Goal: Task Accomplishment & Management: Complete application form

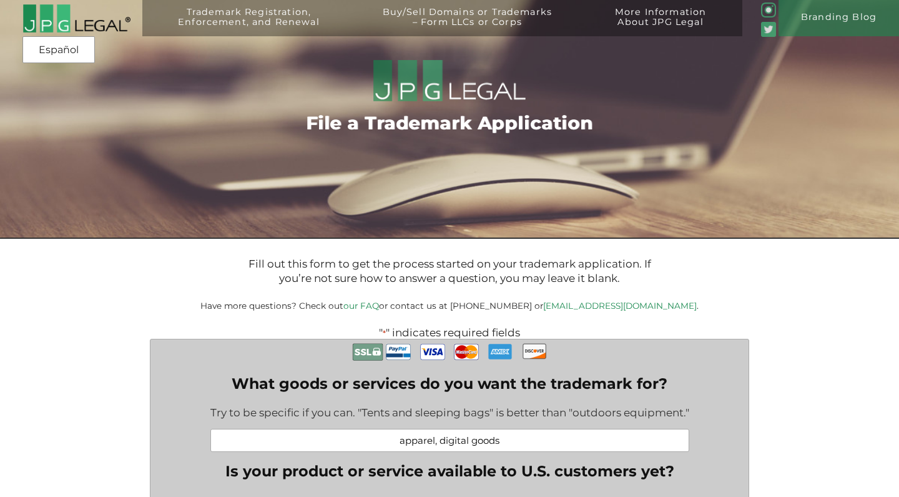
select select "[GEOGRAPHIC_DATA]"
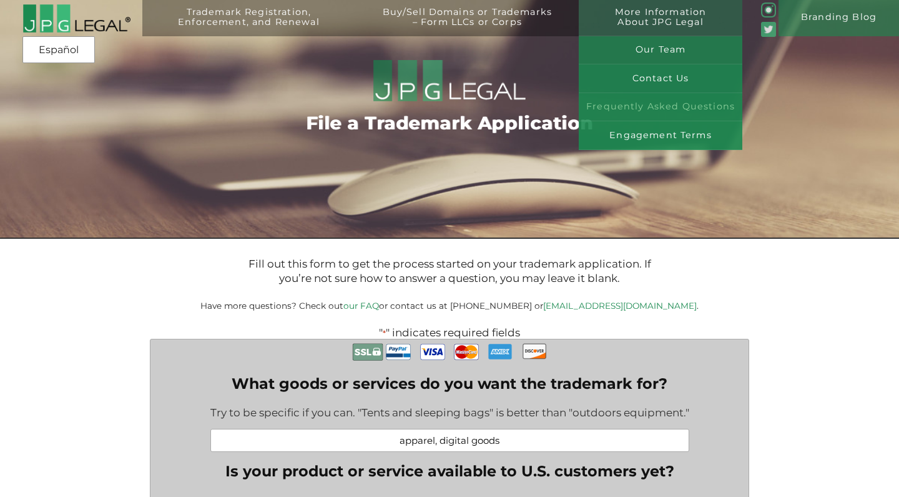
click at [643, 97] on link "Frequently Asked Questions" at bounding box center [661, 107] width 164 height 29
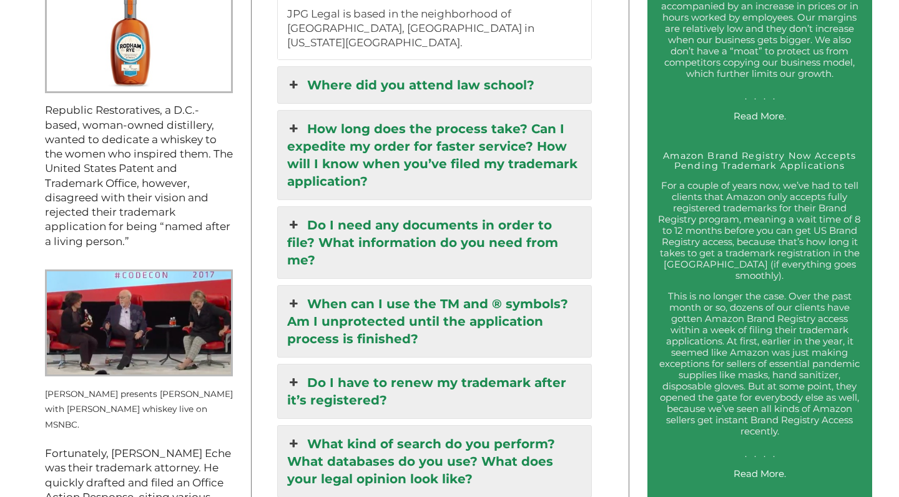
scroll to position [1375, 0]
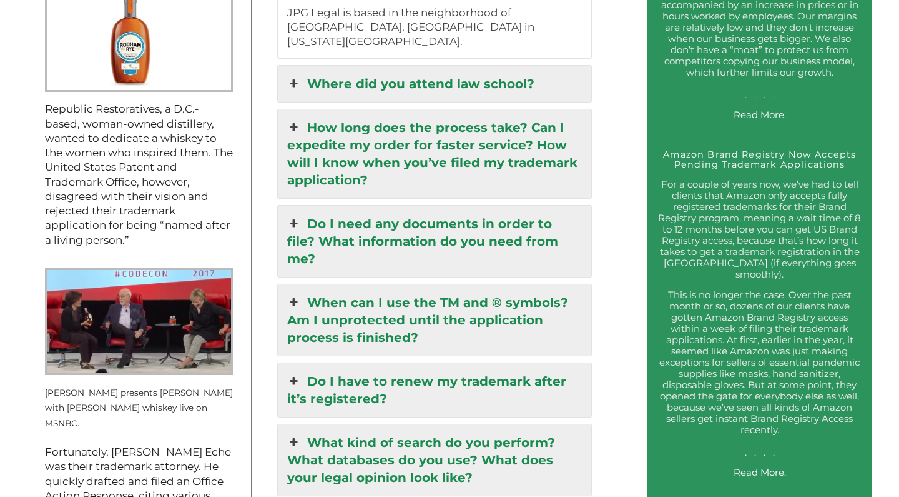
click at [503, 205] on link "Do I need any documents in order to file? What information do you need from me?" at bounding box center [435, 240] width 314 height 71
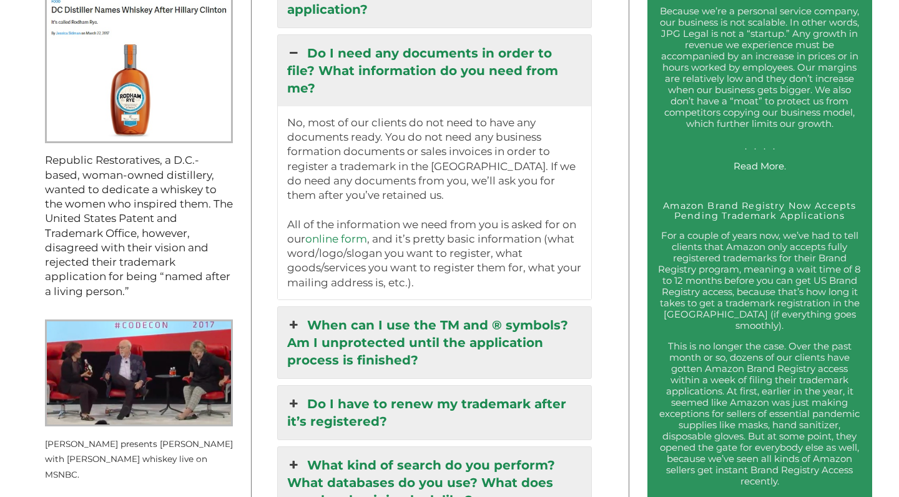
scroll to position [1341, 0]
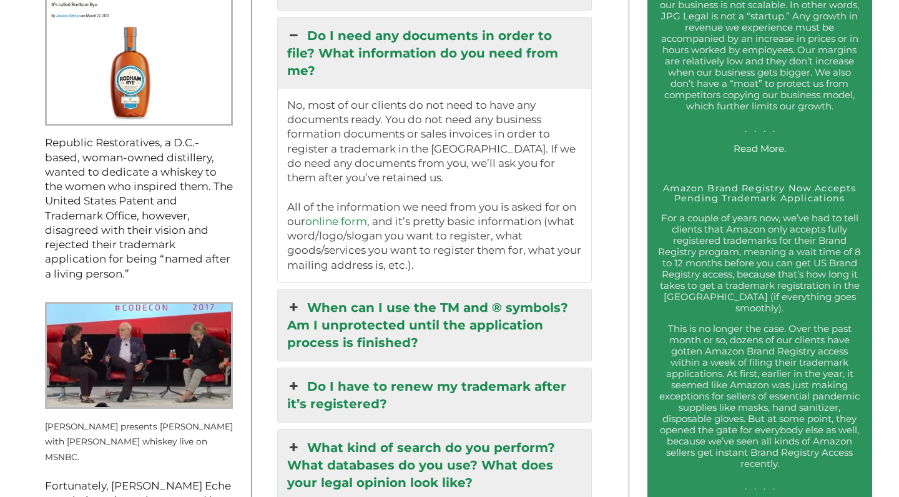
click at [407, 293] on link "When can I use the TM and ® symbols? Am I unprotected until the application pro…" at bounding box center [435, 324] width 314 height 71
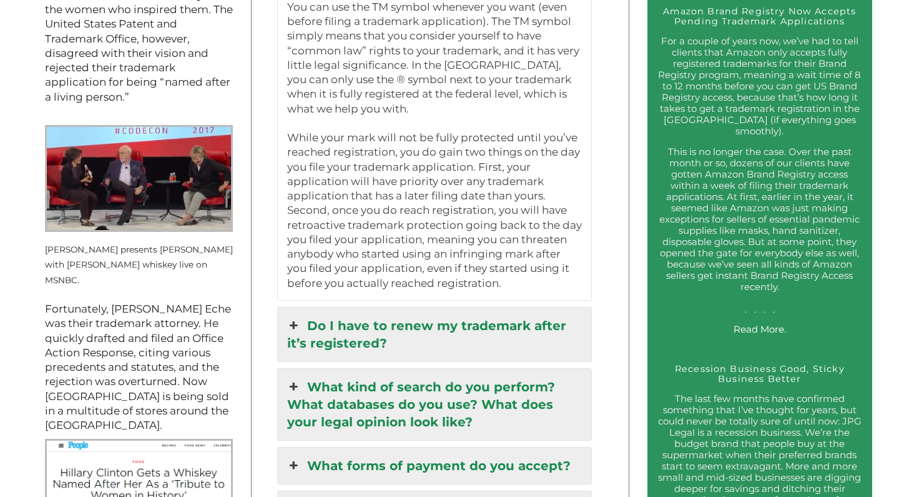
scroll to position [1563, 0]
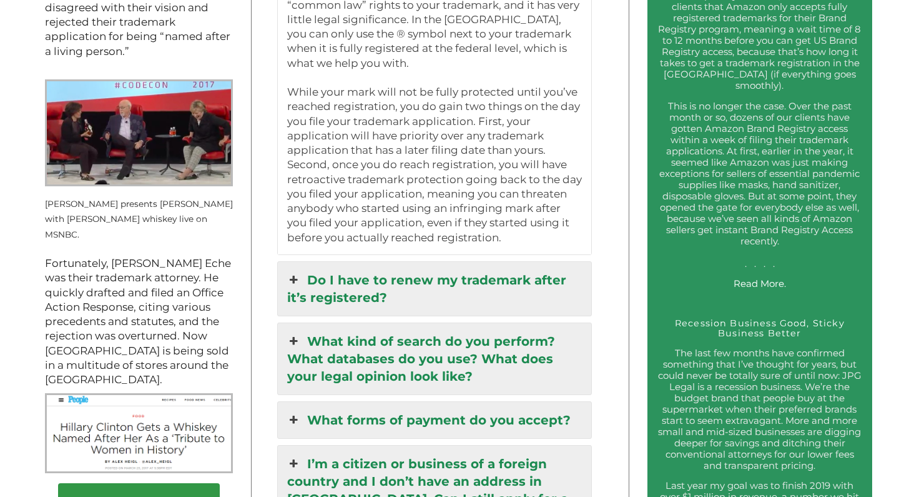
click at [523, 262] on link "Do I have to renew my trademark after it’s registered?" at bounding box center [435, 289] width 314 height 54
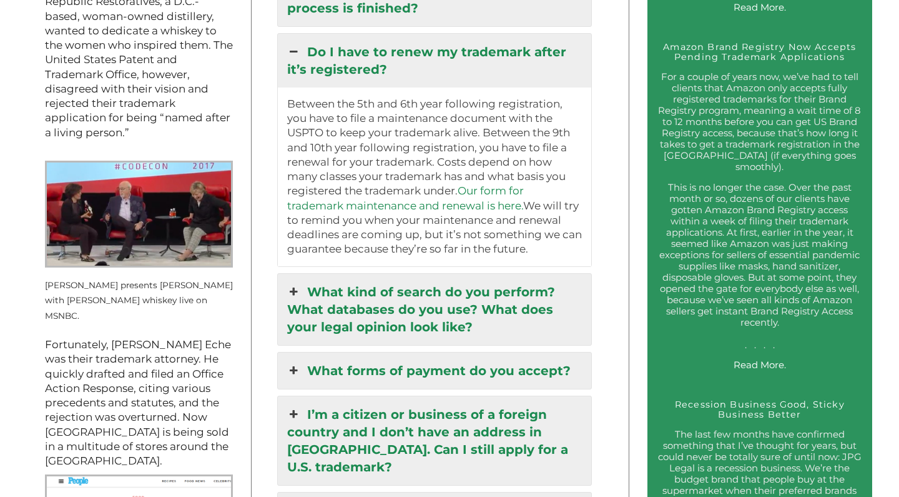
scroll to position [1481, 0]
click at [536, 274] on link "What kind of search do you perform? What databases do you use? What does your l…" at bounding box center [435, 309] width 314 height 71
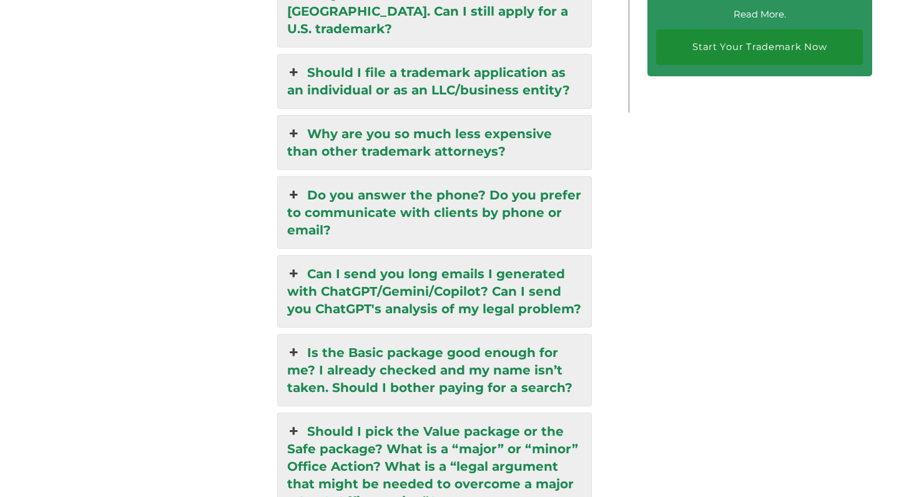
scroll to position [2691, 0]
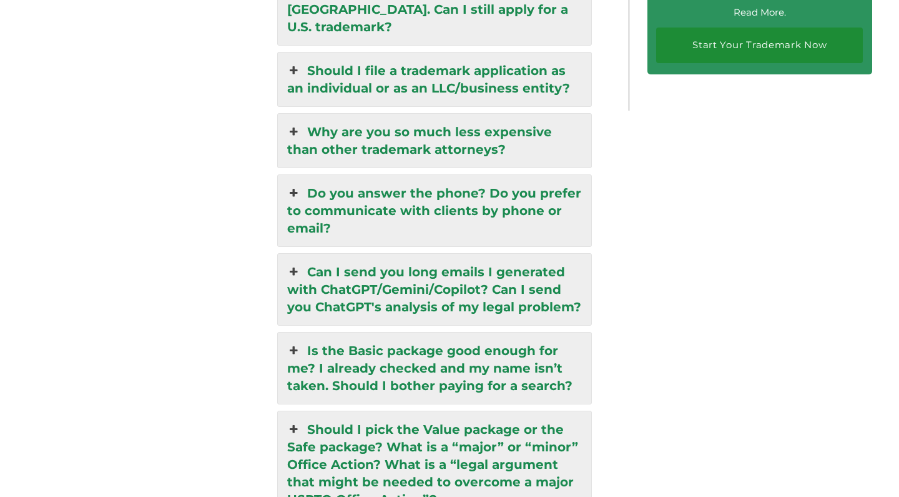
click at [513, 175] on link "Do you answer the phone? Do you prefer to communicate with clients by phone or …" at bounding box center [435, 210] width 314 height 71
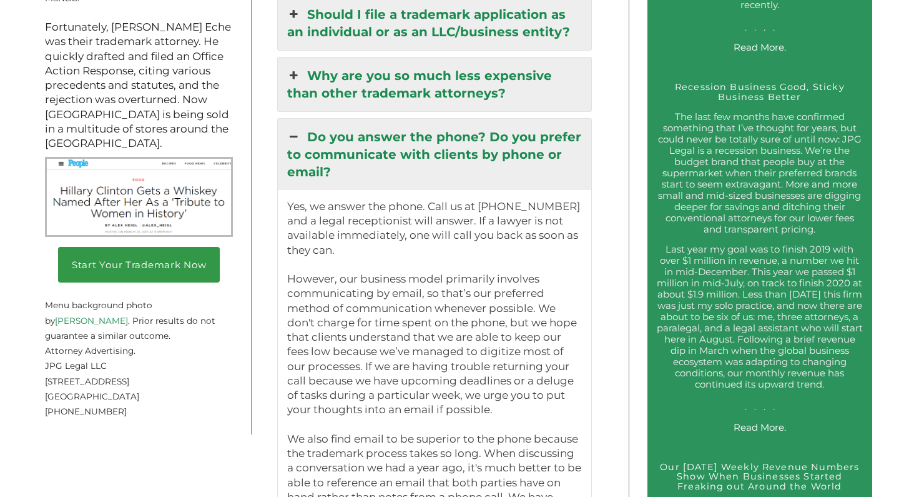
scroll to position [1801, 0]
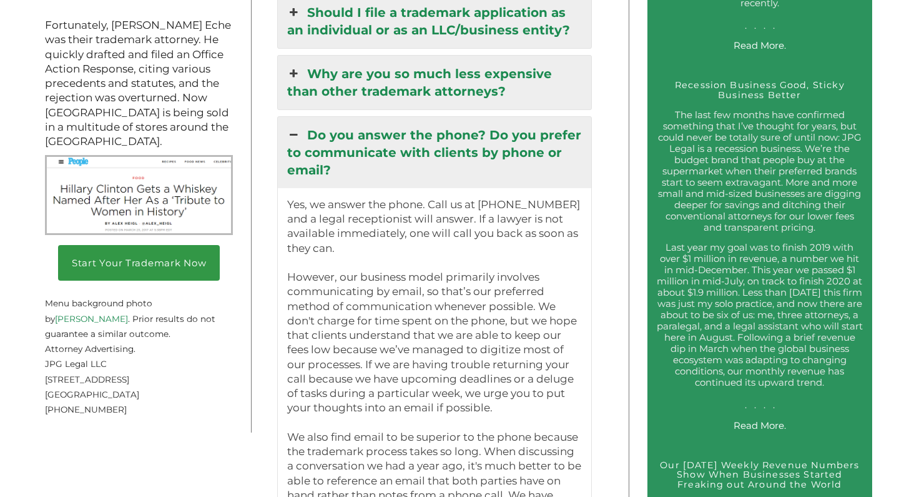
click at [610, 222] on div "Trademark Registration, Enforcement, and Renewal File a Trademark Application T…" at bounding box center [449, 412] width 899 height 4427
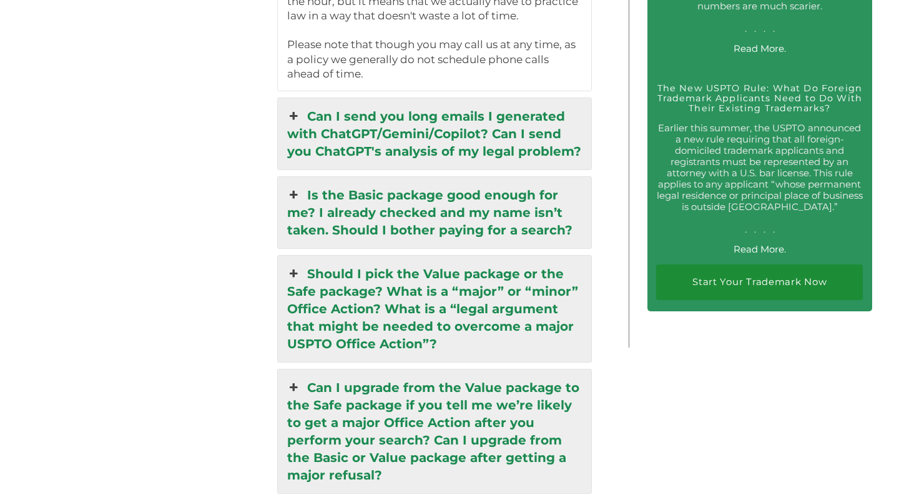
scroll to position [2454, 0]
click at [573, 99] on link "Can I send you long emails I generated with ChatGPT/Gemini/Copilot? Can I send …" at bounding box center [435, 134] width 314 height 71
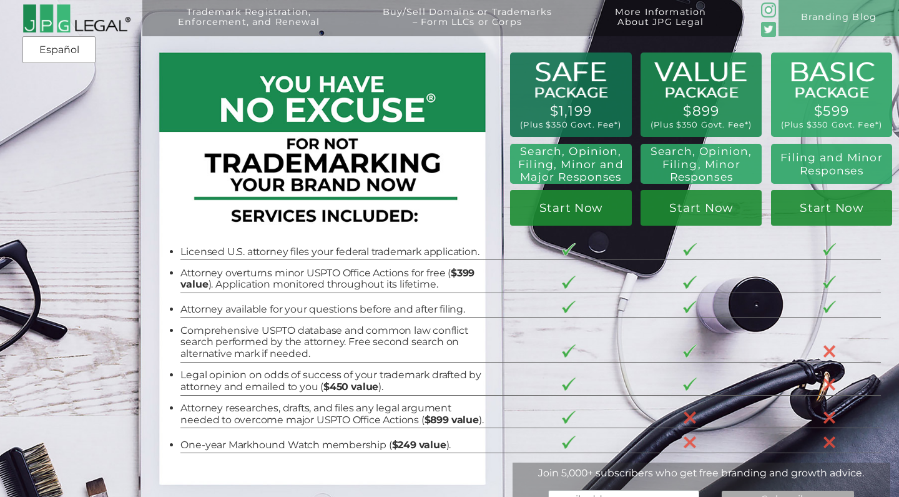
scroll to position [0, 0]
click at [570, 208] on link "Start Now" at bounding box center [570, 208] width 121 height 36
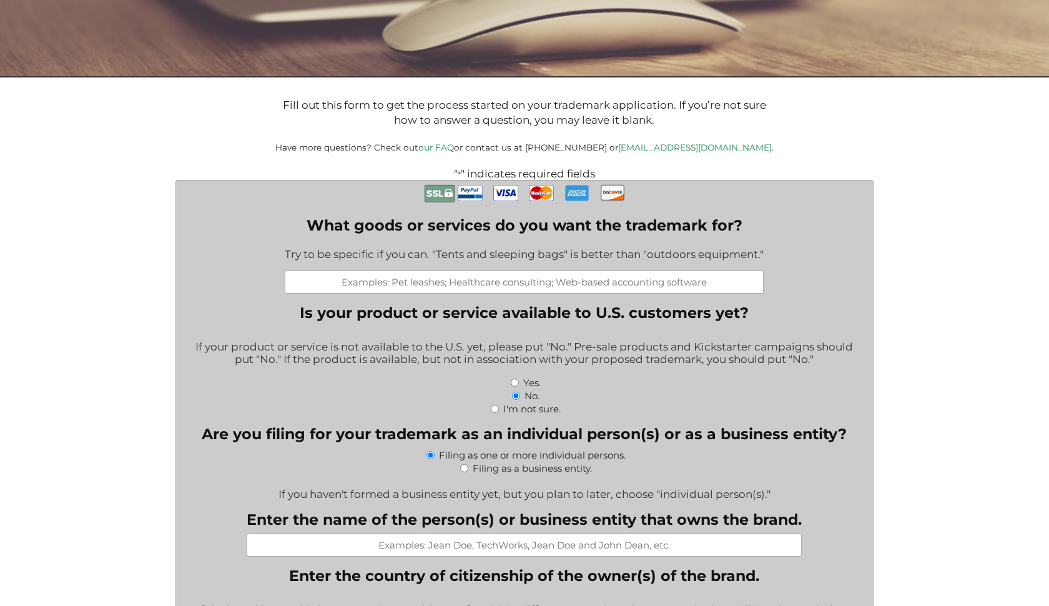
scroll to position [197, 0]
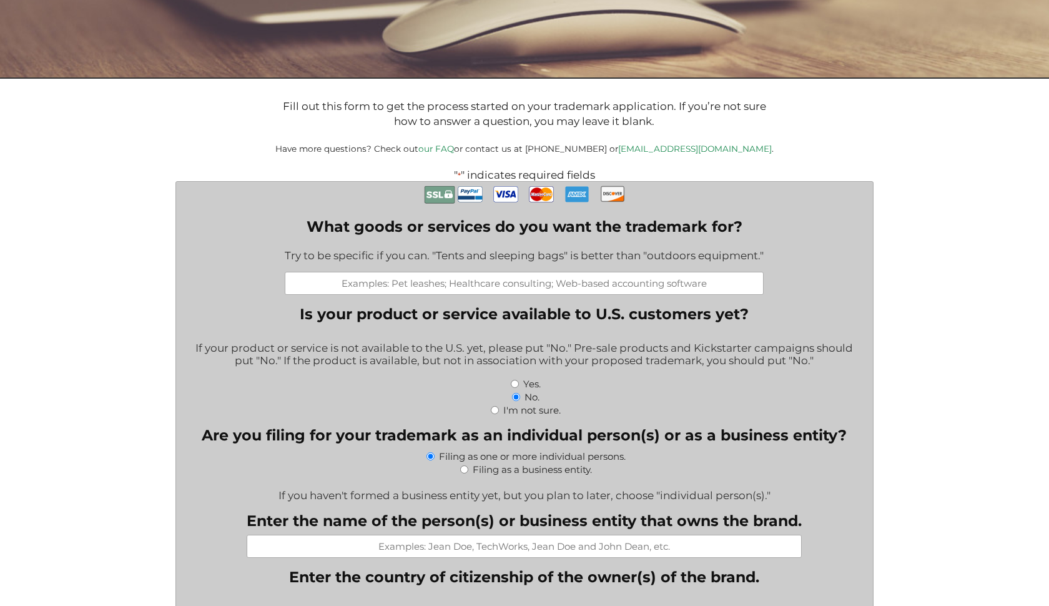
click at [382, 284] on input "What goods or services do you want the trademark for?" at bounding box center [524, 283] width 479 height 23
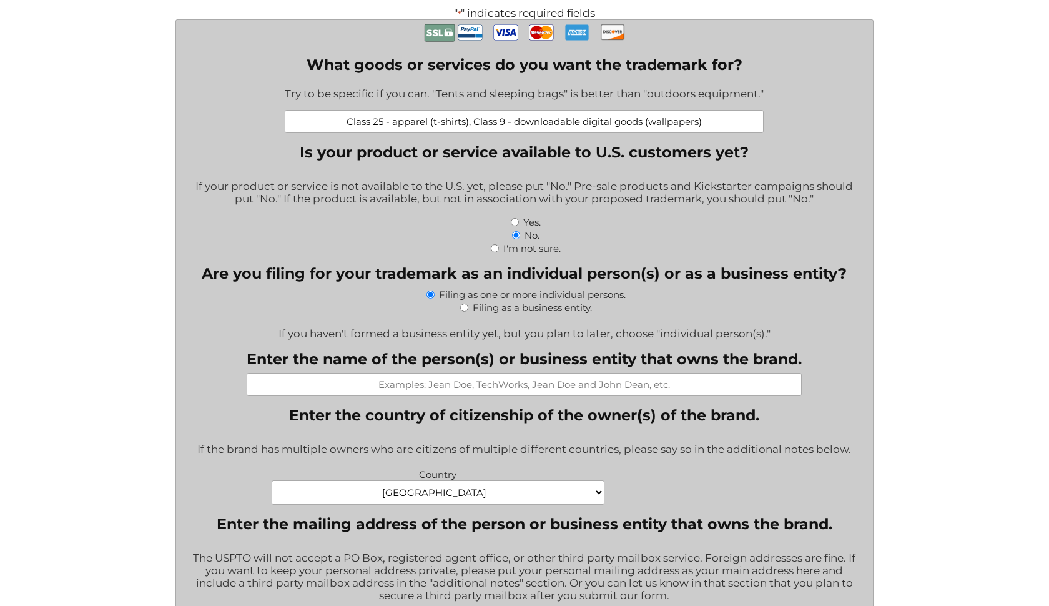
scroll to position [361, 0]
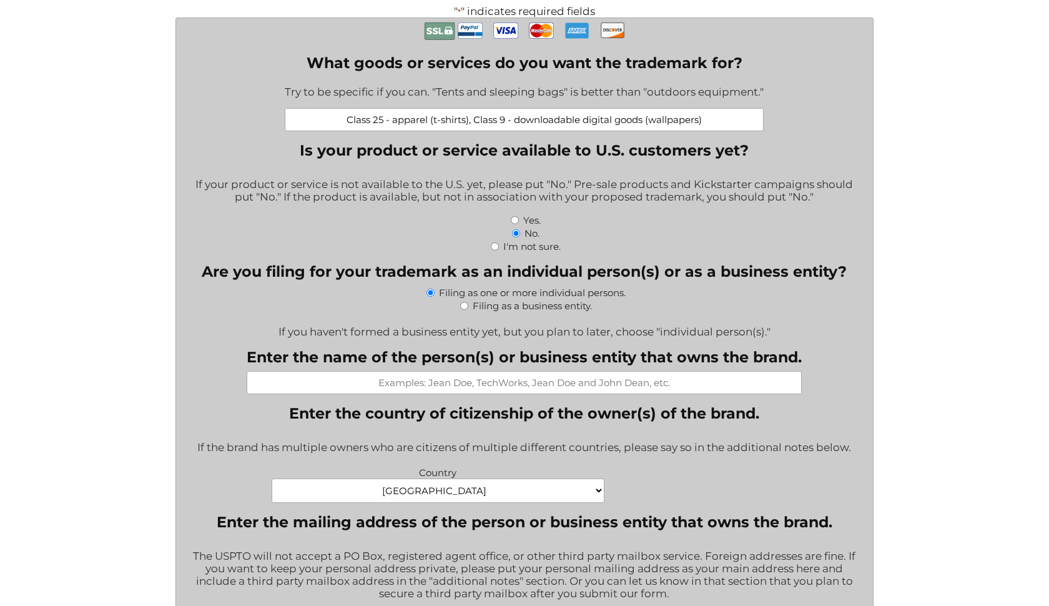
type input "Class 25 - apparel (t-shirts), Class 9 - downloadable digital goods (wallpapers)"
click at [515, 216] on input "Yes." at bounding box center [515, 220] width 8 height 8
radio input "true"
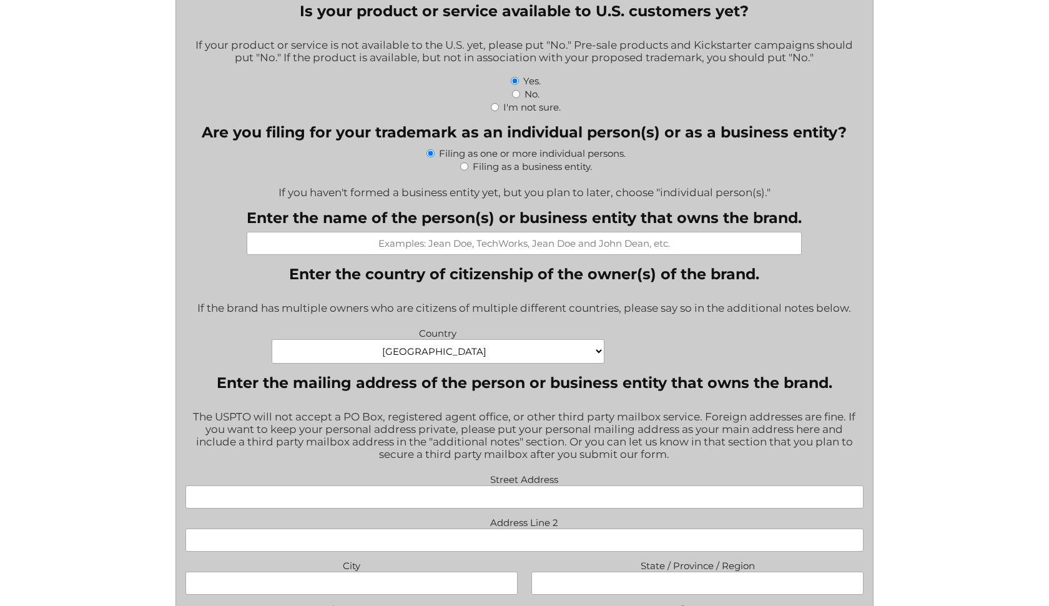
scroll to position [499, 0]
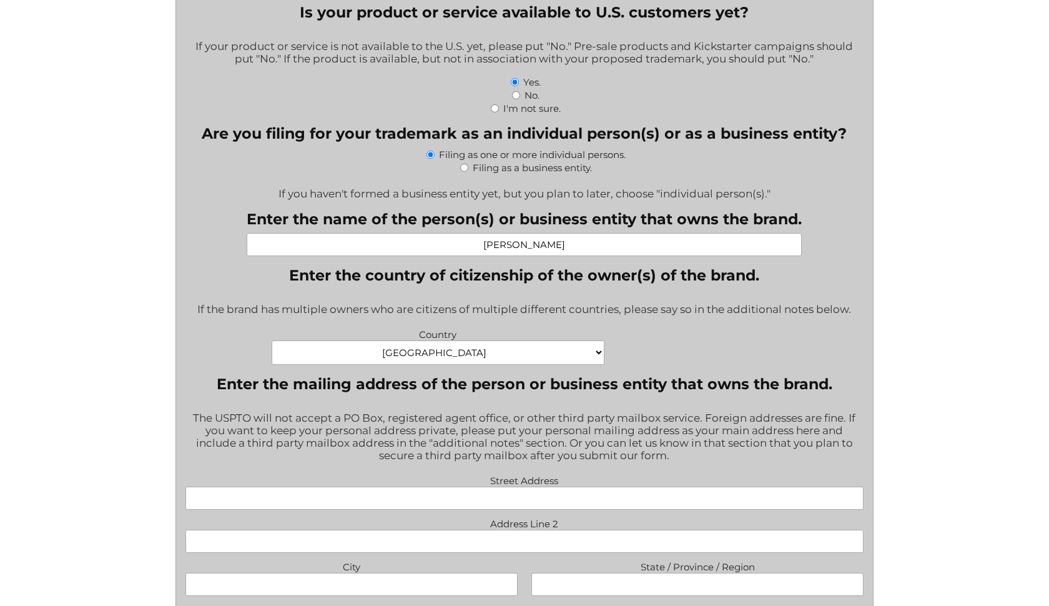
type input "Dave Hamara"
select select "Finland"
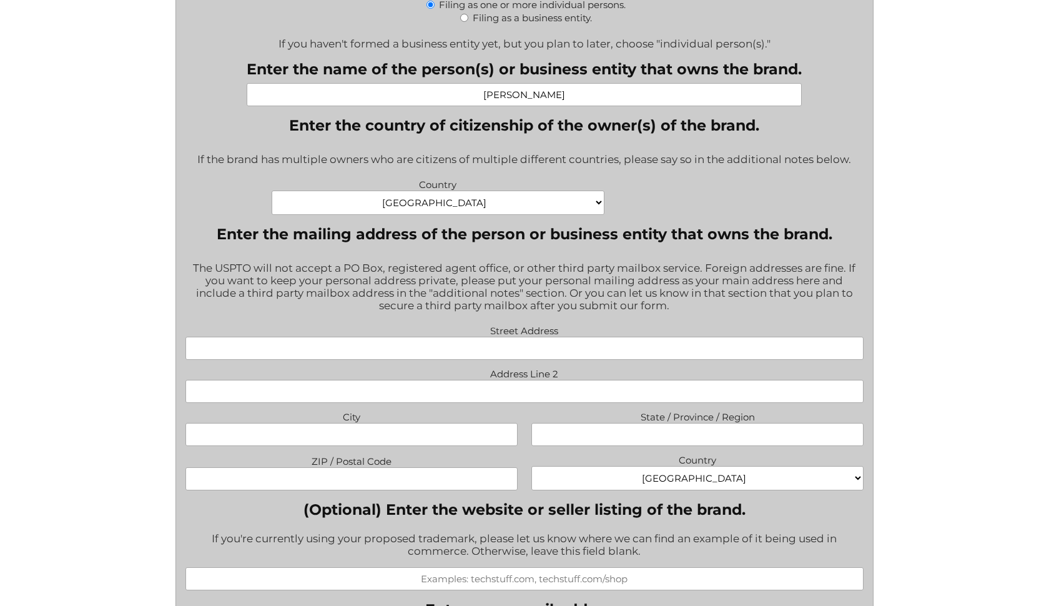
scroll to position [655, 0]
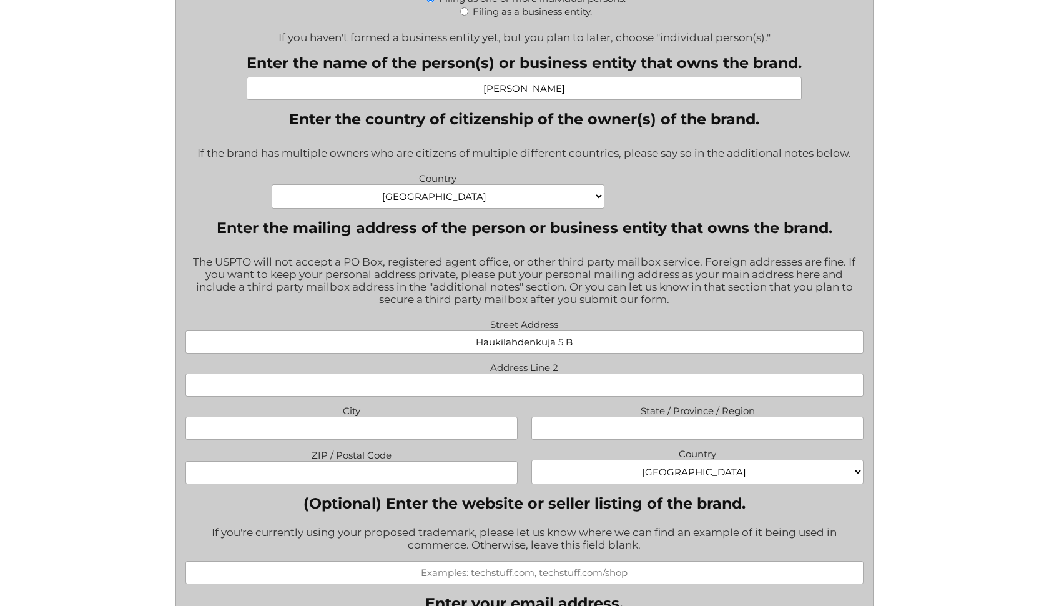
type input "Haukilahdenkuja 5 B"
select select "Finland"
type input "Helsinki"
type input "Uusimaa"
type input "00550"
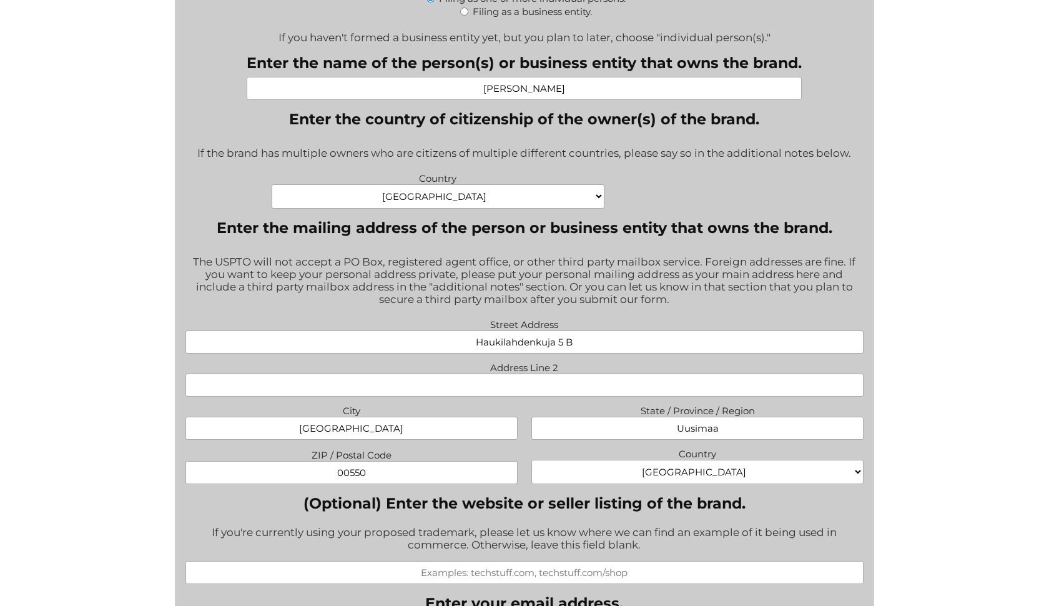
click at [899, 381] on div "File a Trademark Application Fill out this form to get the process started on y…" at bounding box center [524, 618] width 1049 height 2547
click at [709, 340] on input "Haukilahdenkuja 5 B" at bounding box center [524, 341] width 679 height 23
type input "Haukilahdenkuja 5 B 28"
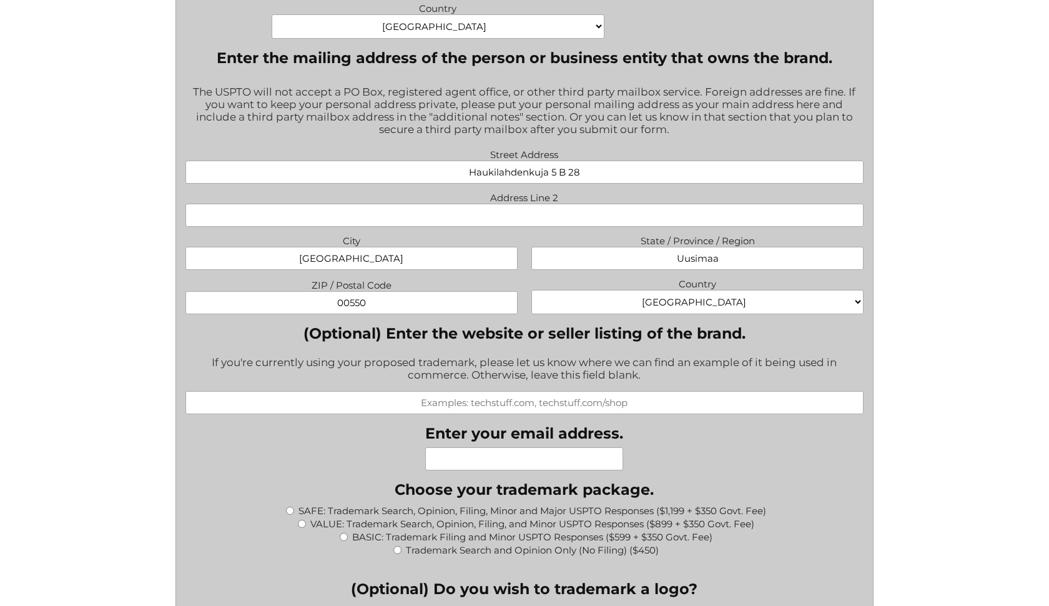
scroll to position [826, 0]
click at [529, 390] on input "(Optional) Enter the website or seller listing of the brand." at bounding box center [524, 401] width 679 height 23
type input "fitnessordeath.com"
click at [899, 327] on div "File a Trademark Application Fill out this form to get the process started on y…" at bounding box center [524, 447] width 1049 height 2547
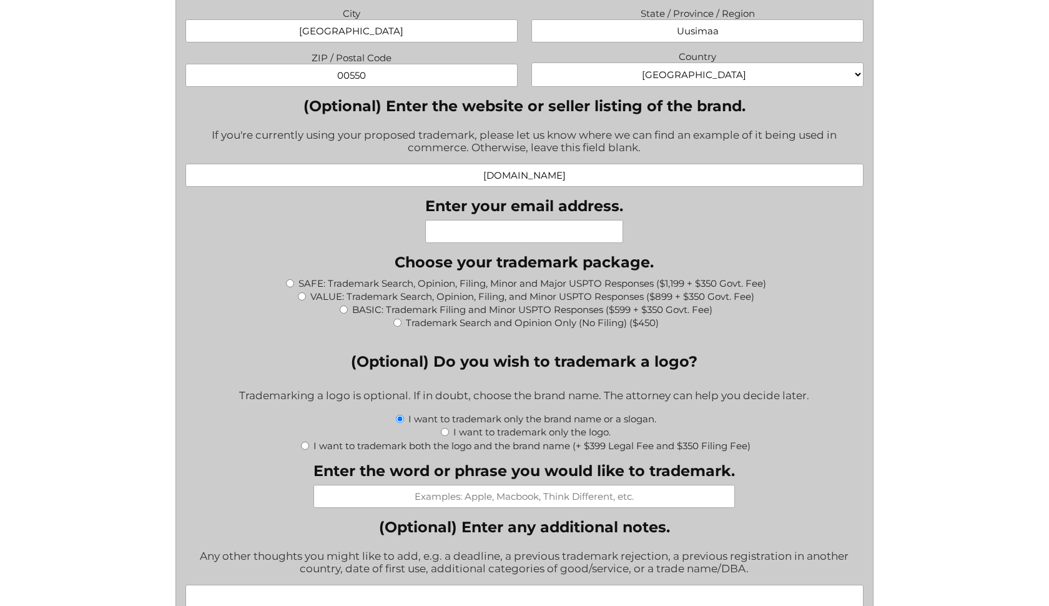
scroll to position [1059, 0]
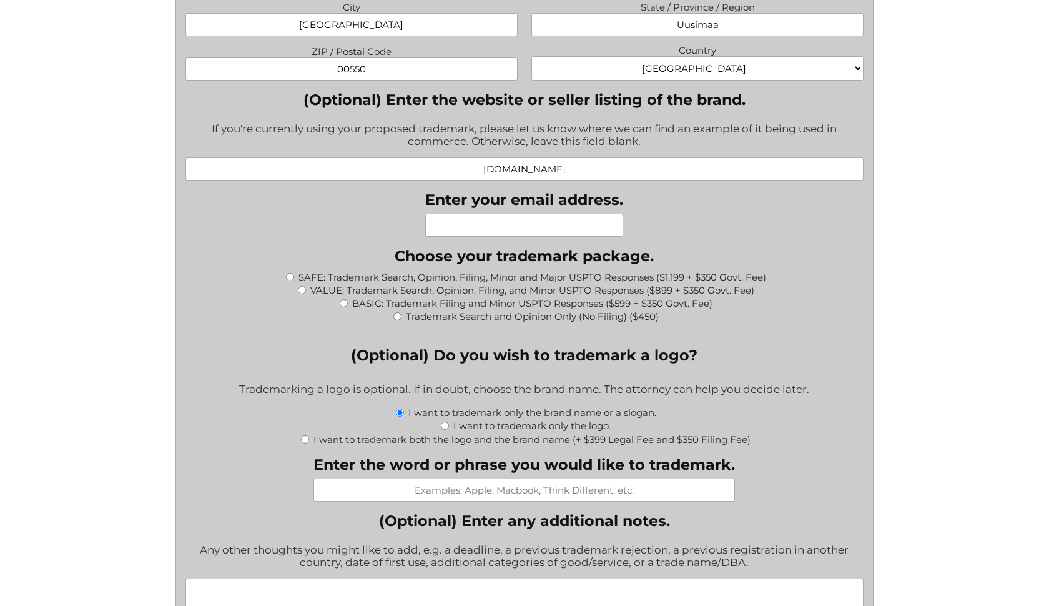
click at [287, 273] on input "SAFE: Trademark Search, Opinion, Filing, Minor and Major USPTO Responses ($1,19…" at bounding box center [290, 277] width 8 height 8
radio input "true"
type input "$1,549.00"
type input "dave.hamara@gmail.com"
click at [536, 483] on input "Enter the word or phrase you would like to trademark." at bounding box center [525, 489] width 422 height 23
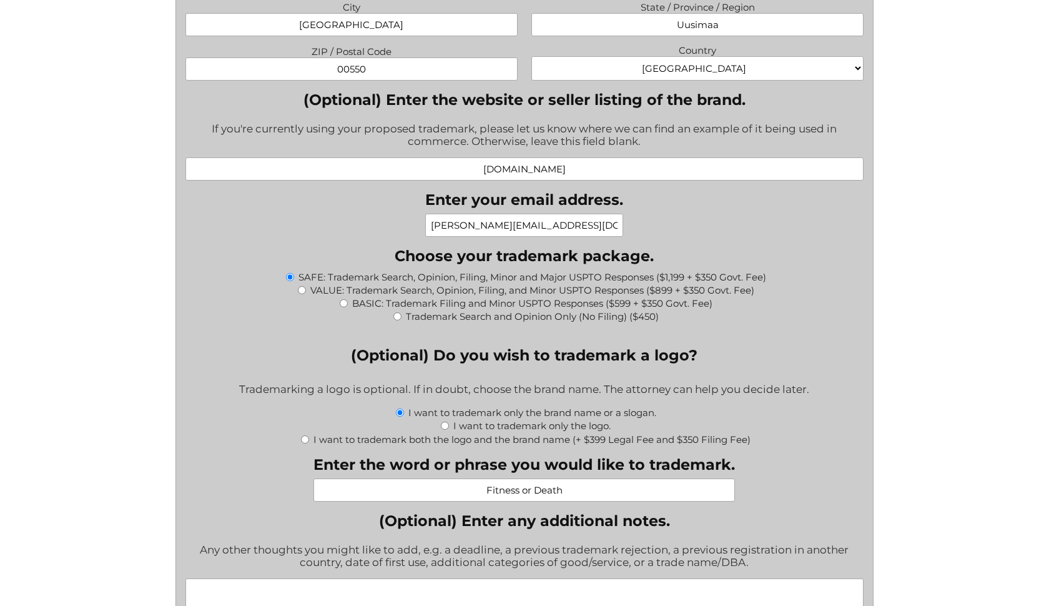
type input "Fitness or Death"
click at [837, 405] on div "I want to trademark only the brand name or a slogan." at bounding box center [524, 411] width 679 height 13
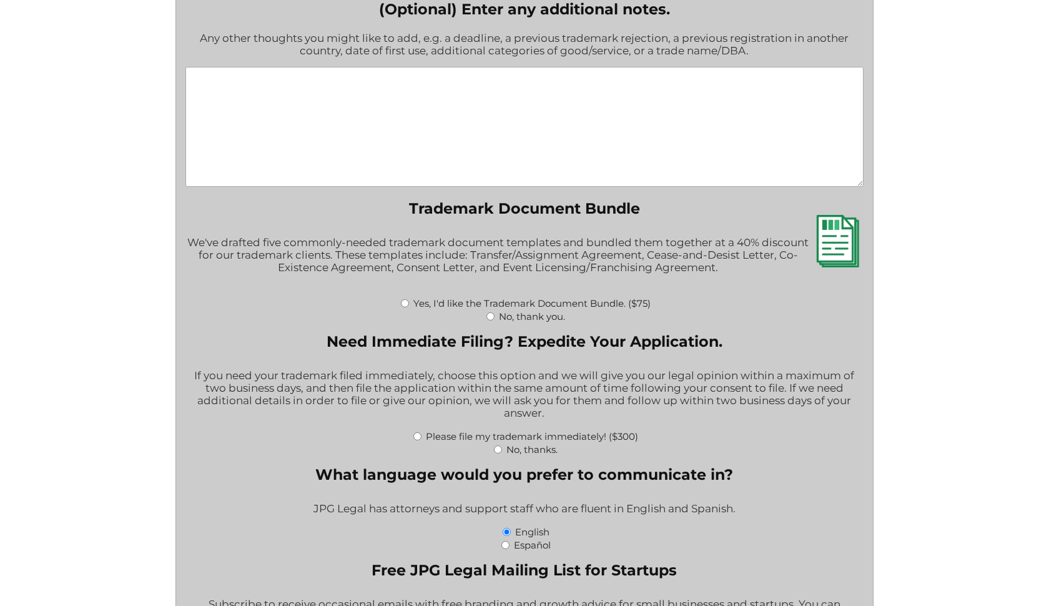
scroll to position [1566, 0]
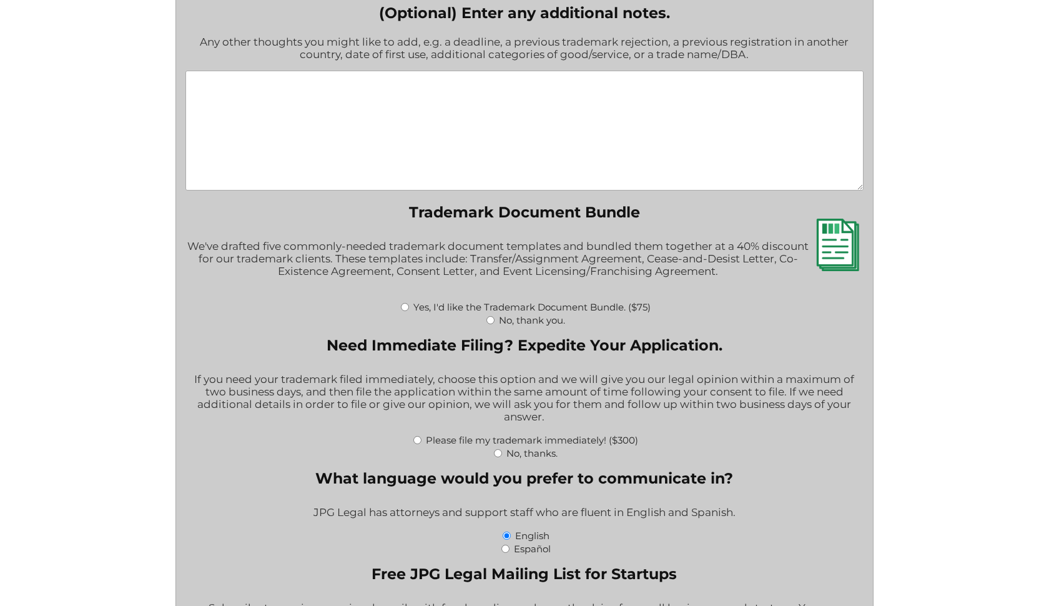
click at [490, 316] on input "No, thank you." at bounding box center [491, 320] width 8 height 8
radio input "true"
click at [497, 449] on input "No, thanks." at bounding box center [498, 453] width 8 height 8
radio input "true"
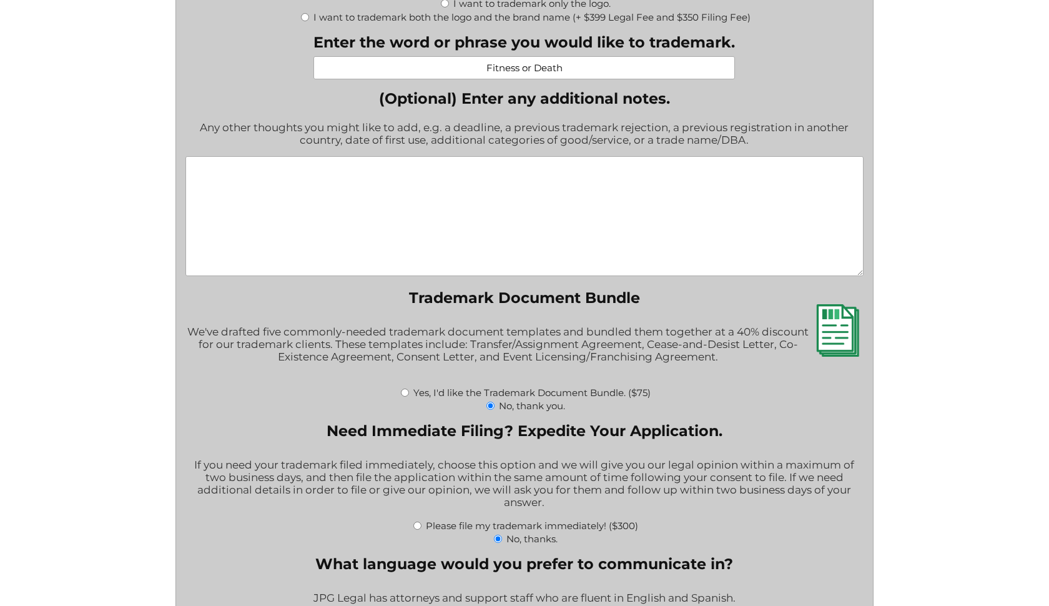
scroll to position [1480, 0]
click at [488, 403] on input "No, thank you." at bounding box center [491, 407] width 8 height 8
click at [641, 400] on div "No, thank you." at bounding box center [524, 406] width 679 height 13
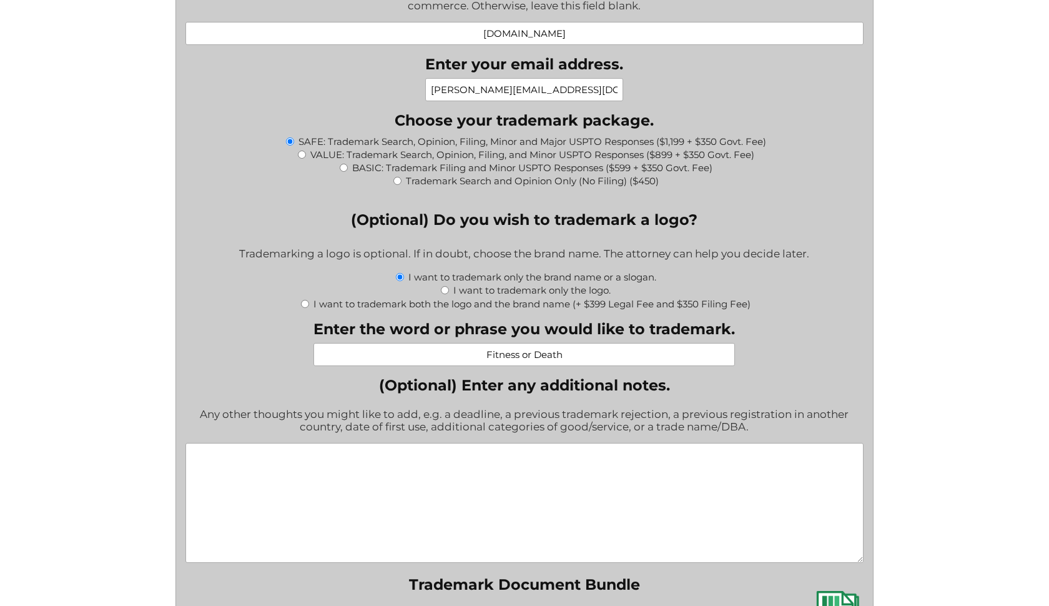
scroll to position [1186, 0]
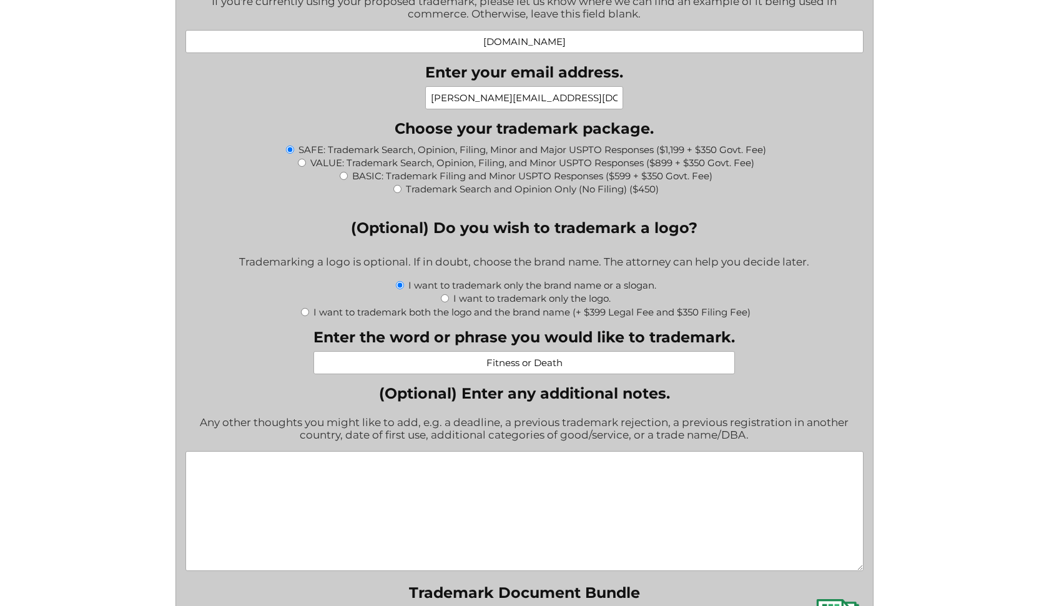
click at [455, 456] on textarea "(Optional) Enter any additional notes." at bounding box center [524, 511] width 679 height 120
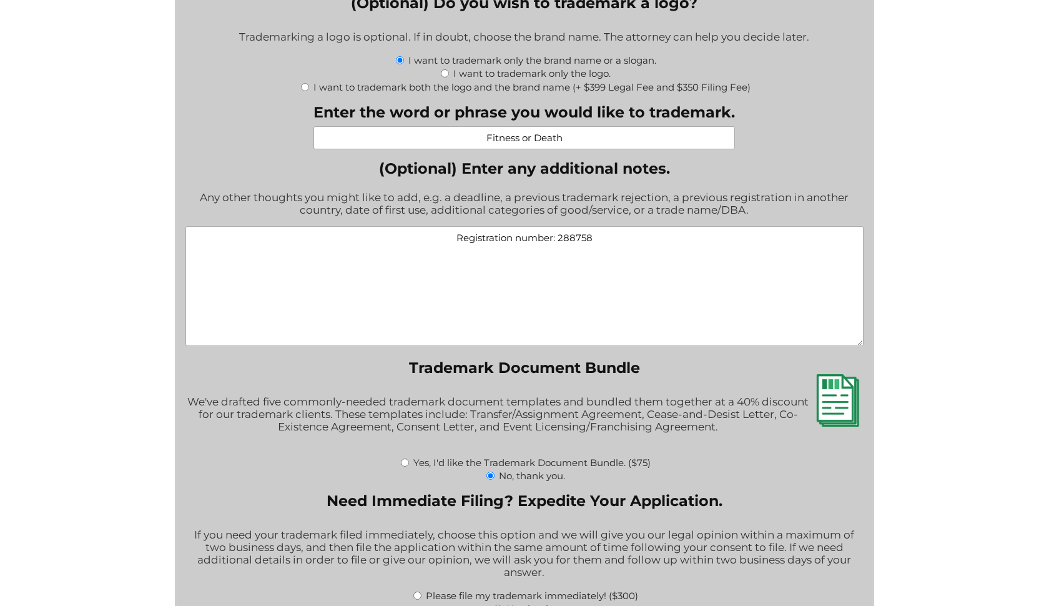
scroll to position [1411, 0]
click at [210, 229] on textarea "Registration number: 288758" at bounding box center [524, 286] width 679 height 120
click at [197, 226] on textarea "Registration number: 288758" at bounding box center [524, 286] width 679 height 120
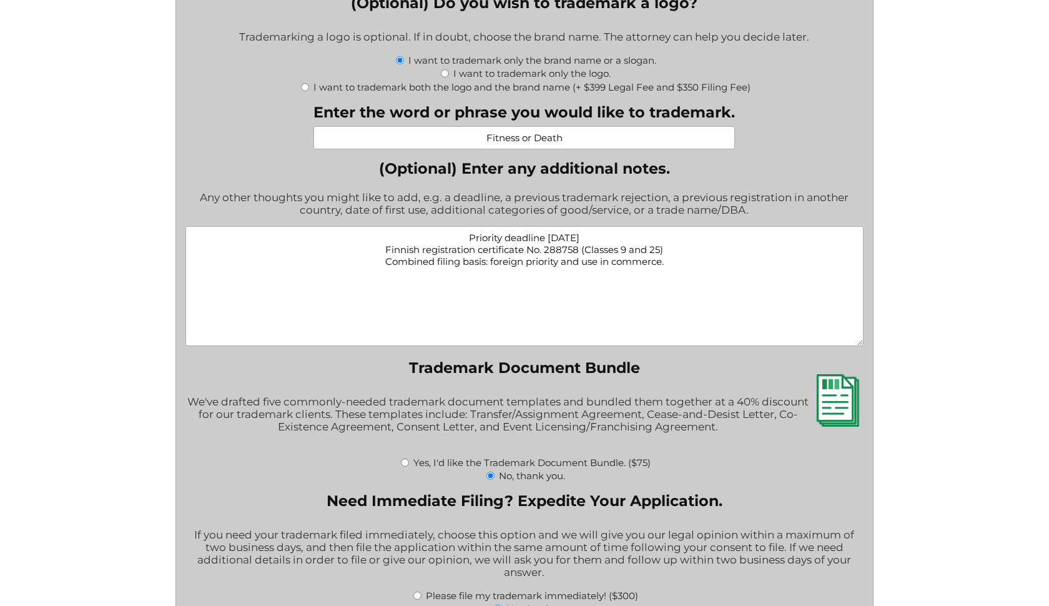
drag, startPoint x: 525, startPoint y: 239, endPoint x: 480, endPoint y: 239, distance: 44.3
click at [480, 239] on textarea "Priority deadline October 15, 2025 Finnish registration certificate No. 288758 …" at bounding box center [524, 286] width 679 height 120
click at [608, 226] on textarea "Priority deadline October 15, 2025 Finnish trademark registration No. 288758 (C…" at bounding box center [524, 286] width 679 height 120
click at [584, 262] on textarea "Priority deadline October 15, 2025. Finnish trademark registration No. 288758 (…" at bounding box center [524, 286] width 679 height 120
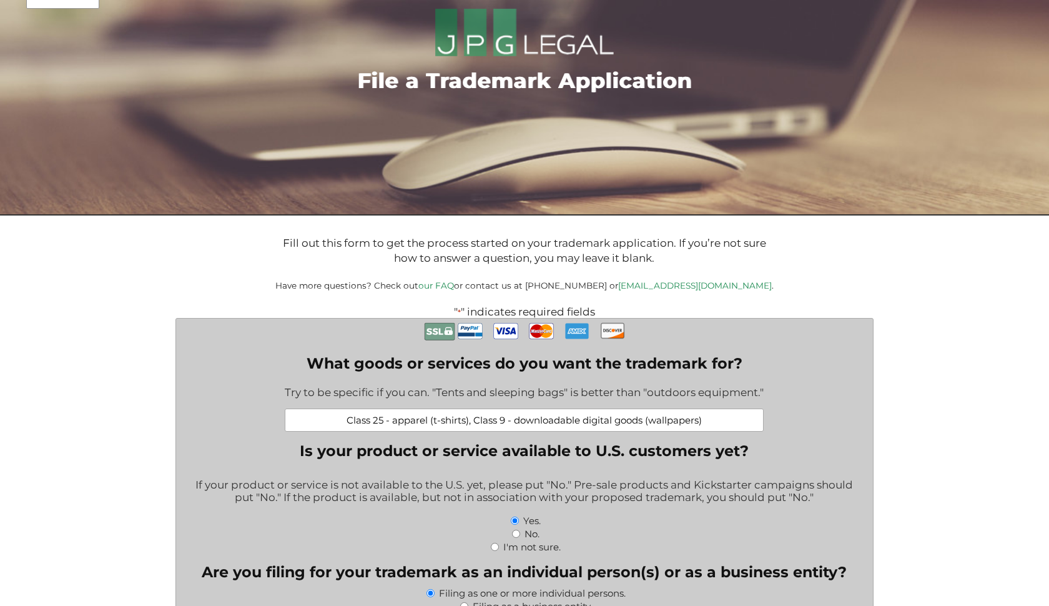
scroll to position [64, 0]
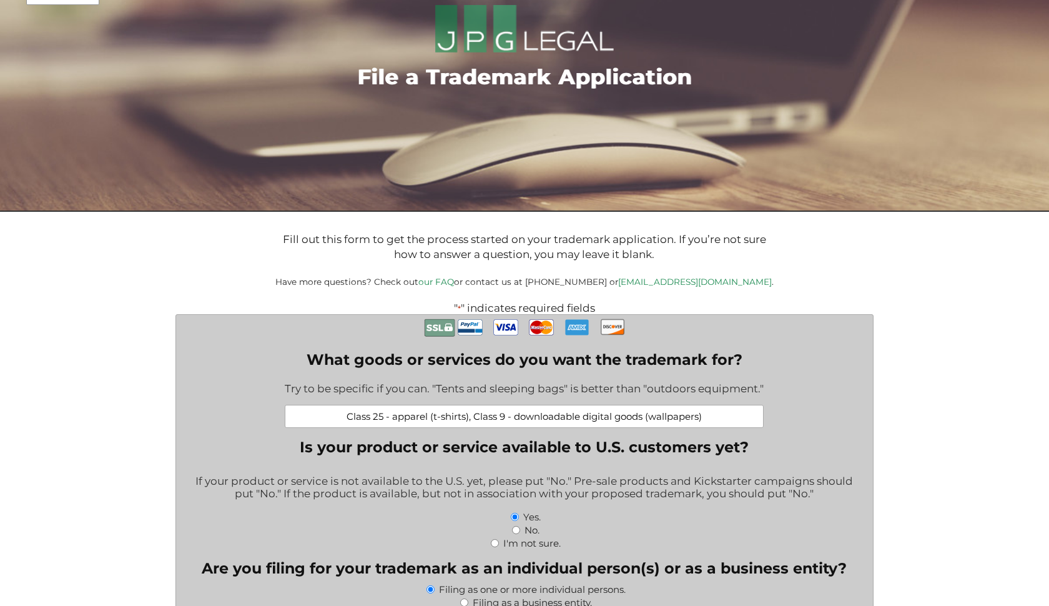
type textarea "Priority deadline October 15, 2025. Finnish trademark registration No. 288758 (…"
drag, startPoint x: 427, startPoint y: 416, endPoint x: 387, endPoint y: 413, distance: 39.5
click at [387, 413] on input "Class 25 - apparel (t-shirts), Class 9 - downloadable digital goods (wallpapers)" at bounding box center [524, 416] width 479 height 23
click at [541, 417] on input "Class 25: Clothing, namely t-shirts. Class 9 - downloadable digital files (wall…" at bounding box center [524, 416] width 479 height 23
click at [511, 423] on input "Class 25: Clothing, namely t-shirts. Class 9: Downloadable digital files, namel…" at bounding box center [524, 416] width 479 height 23
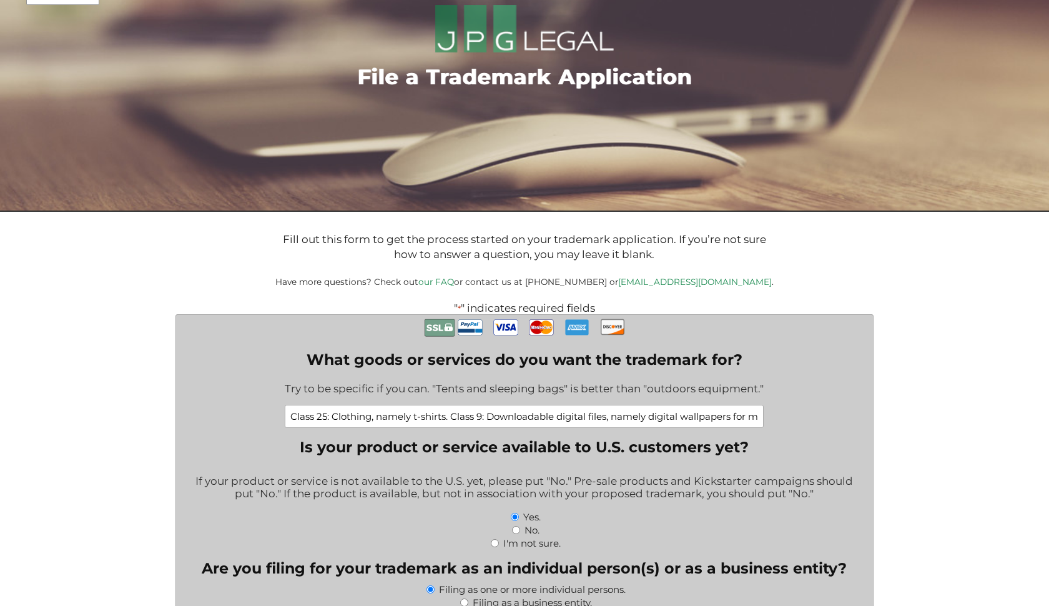
click at [296, 418] on input "Class 25: Clothing, namely t-shirts. Class 9: Downloadable digital files, namel…" at bounding box center [524, 416] width 479 height 23
click at [758, 415] on input "Class 25: Clothing, namely t-shirts. Class 9: Downloadable digital files, namel…" at bounding box center [524, 416] width 479 height 23
type input "Class 25: Clothing, namely t-shirts. Class 9: Downloadable digital files, namel…"
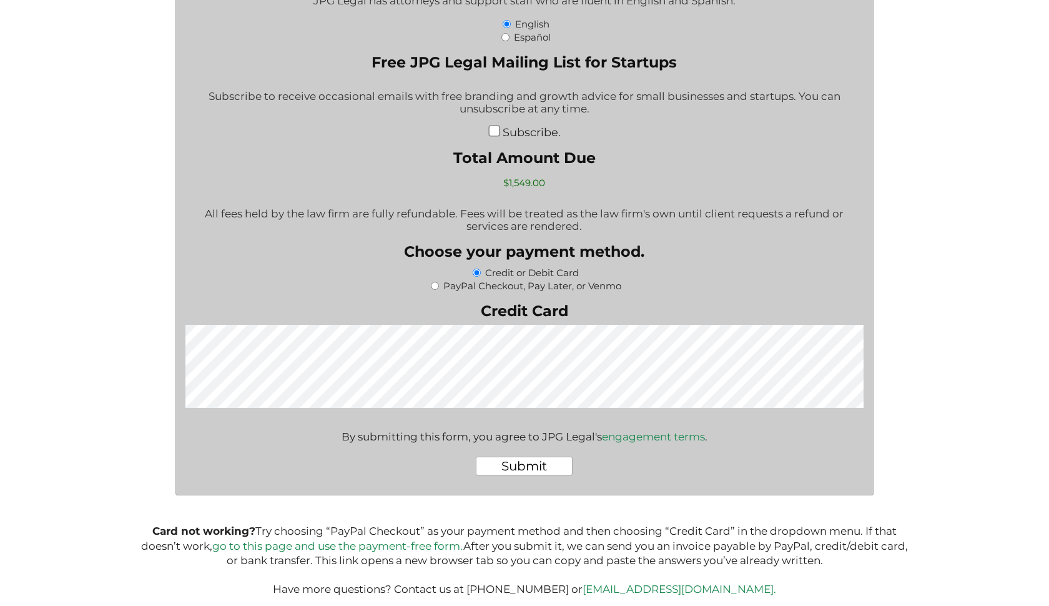
scroll to position [2077, 0]
click at [540, 457] on input "Submit" at bounding box center [524, 466] width 97 height 19
